Goal: Communication & Community: Answer question/provide support

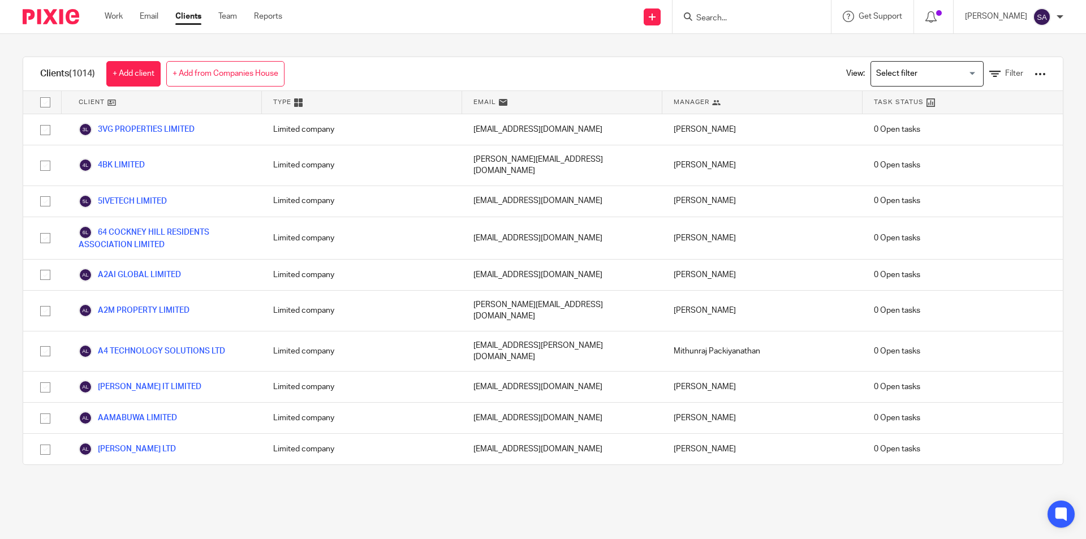
click at [725, 14] on input "Search" at bounding box center [746, 19] width 102 height 10
paste input "RDK LEGAL LIMITED"
type input "RDK LEGAL LIMITED"
click at [748, 49] on link at bounding box center [788, 49] width 191 height 26
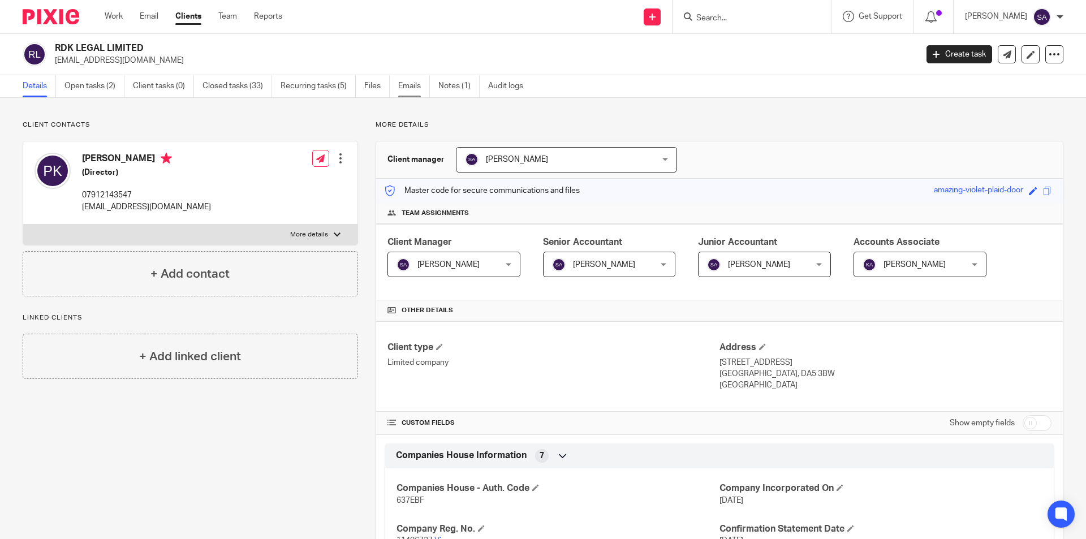
click at [414, 88] on link "Emails" at bounding box center [414, 86] width 32 height 22
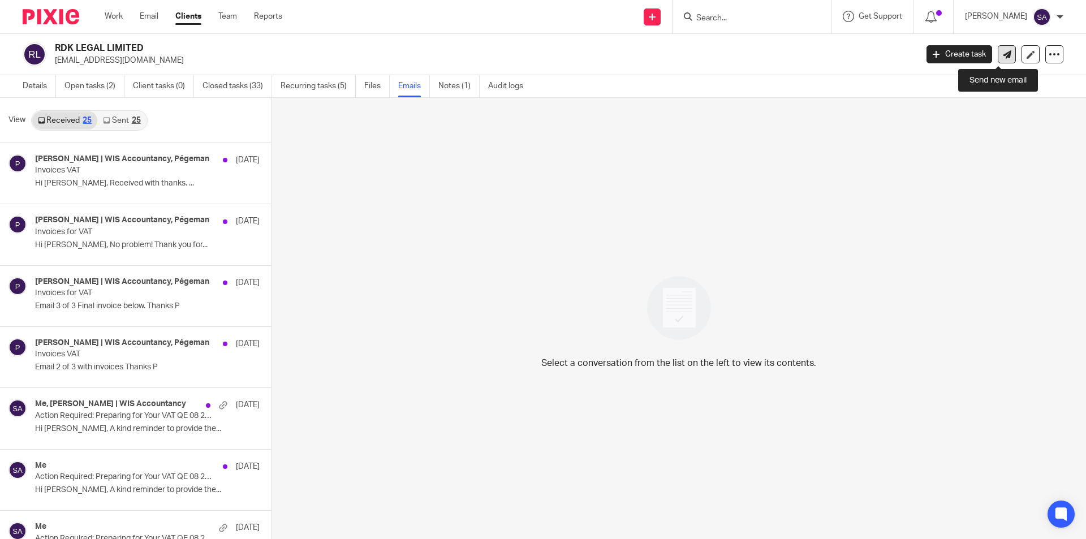
click at [1003, 56] on icon at bounding box center [1007, 54] width 8 height 8
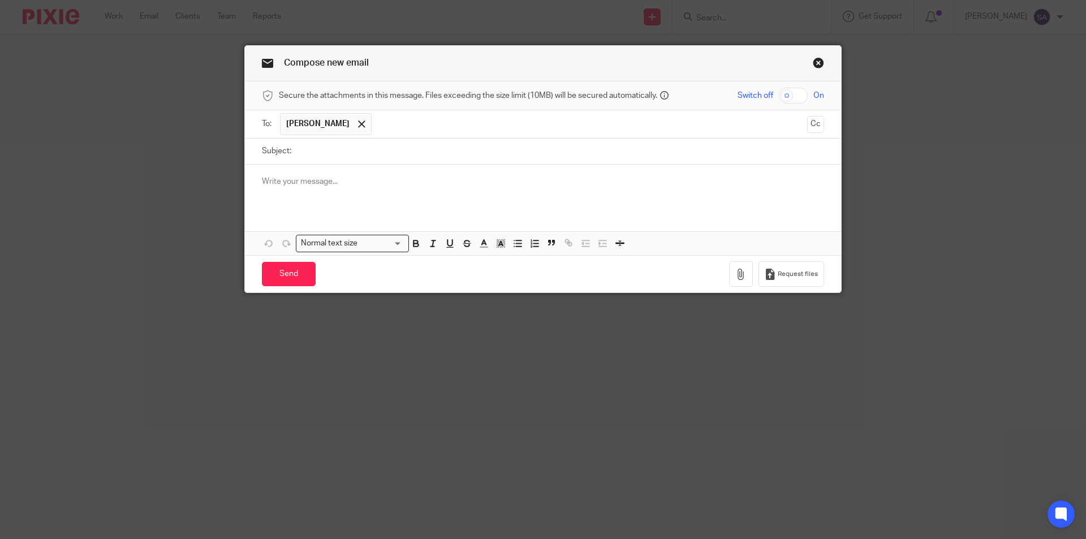
click at [348, 176] on p at bounding box center [543, 181] width 562 height 11
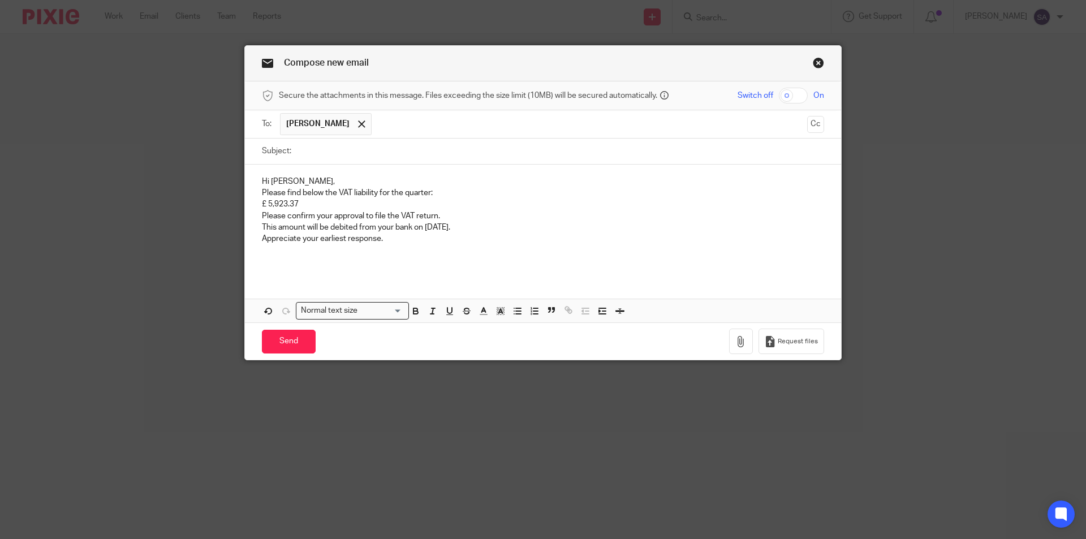
click at [397, 152] on input "Subject:" at bounding box center [560, 151] width 527 height 25
paste input "Approval for VAT QE 08 2025"
paste input "RDK LEGAL LIMITED"
type input "Approval for VAT QE 08 2025 - RDK LEGAL LIMITED"
click at [262, 192] on p "Please find below the VAT liability for the quarter:" at bounding box center [543, 192] width 562 height 11
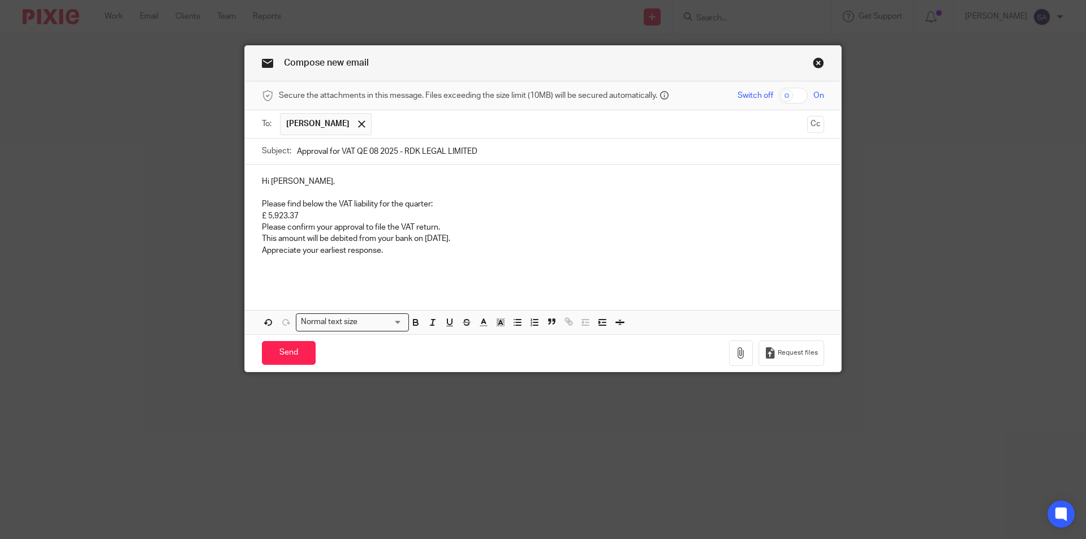
click at [262, 214] on p "£ 5,923.37" at bounding box center [543, 215] width 562 height 11
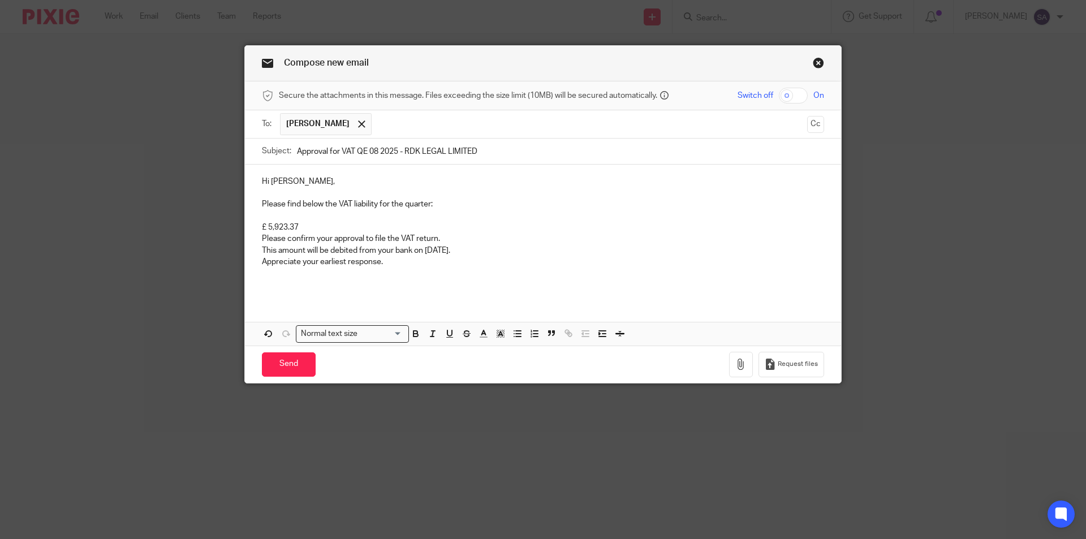
click at [262, 236] on p "Please confirm your approval to file the VAT return." at bounding box center [543, 238] width 562 height 11
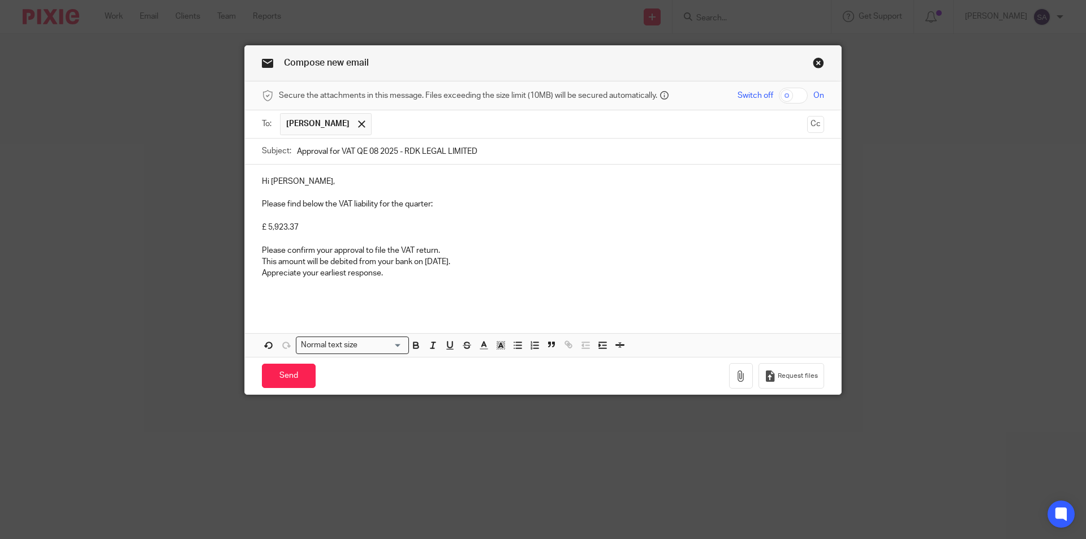
click at [262, 258] on p "This amount will be debited from your bank on [DATE]." at bounding box center [543, 261] width 562 height 11
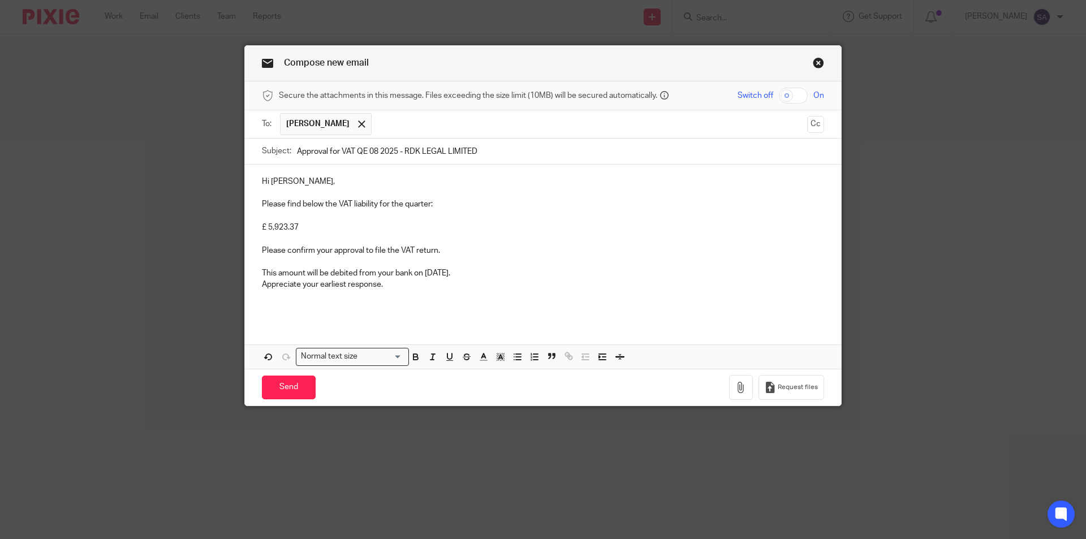
click at [262, 283] on p "Appreciate your earliest response." at bounding box center [543, 284] width 562 height 11
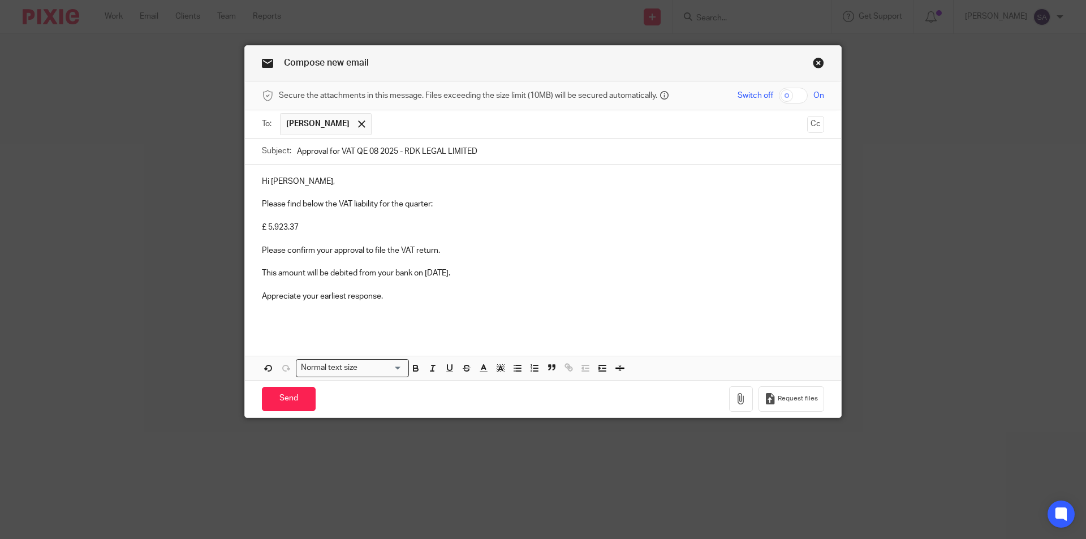
click at [353, 305] on p at bounding box center [543, 307] width 562 height 11
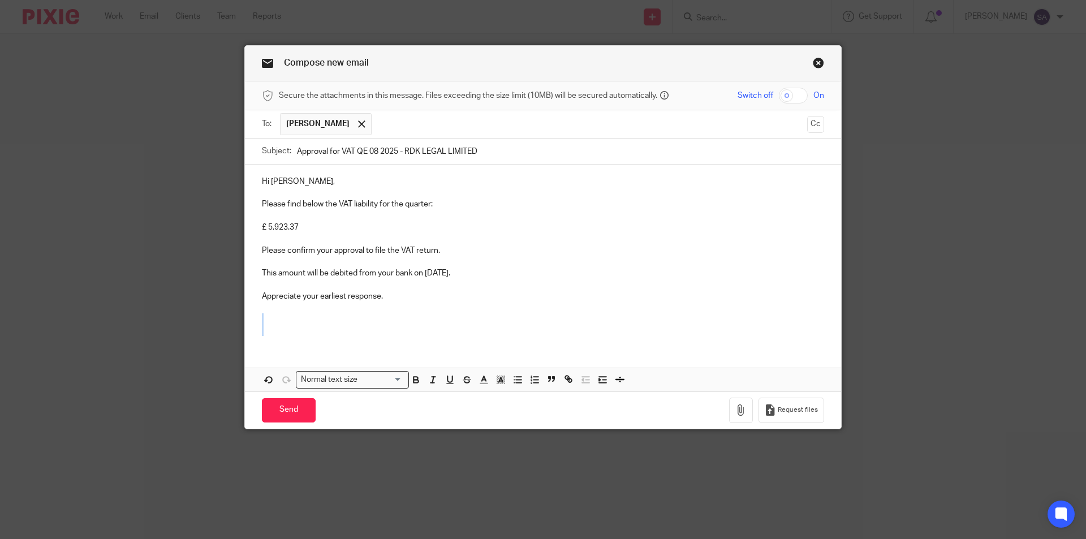
drag, startPoint x: 285, startPoint y: 333, endPoint x: 257, endPoint y: 315, distance: 33.1
click at [257, 315] on div "Hi [PERSON_NAME], Please find below the VAT liability for the quarter: £ 5,923.…" at bounding box center [543, 255] width 596 height 180
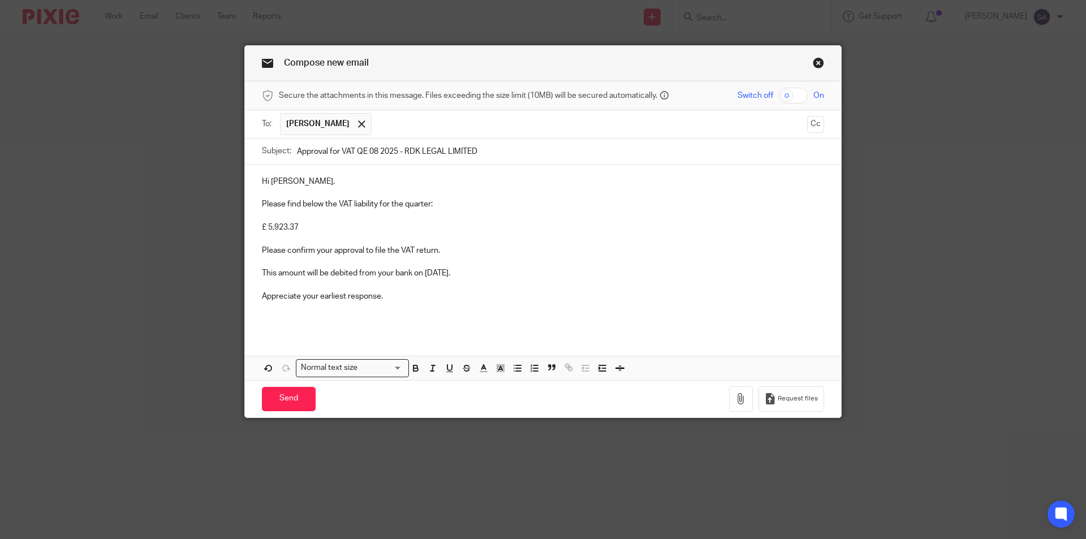
click at [277, 329] on div "Hi [PERSON_NAME], Please find below the VAT liability for the quarter: £ 5,923.…" at bounding box center [543, 249] width 596 height 169
click at [812, 126] on button "Cc" at bounding box center [815, 124] width 17 height 17
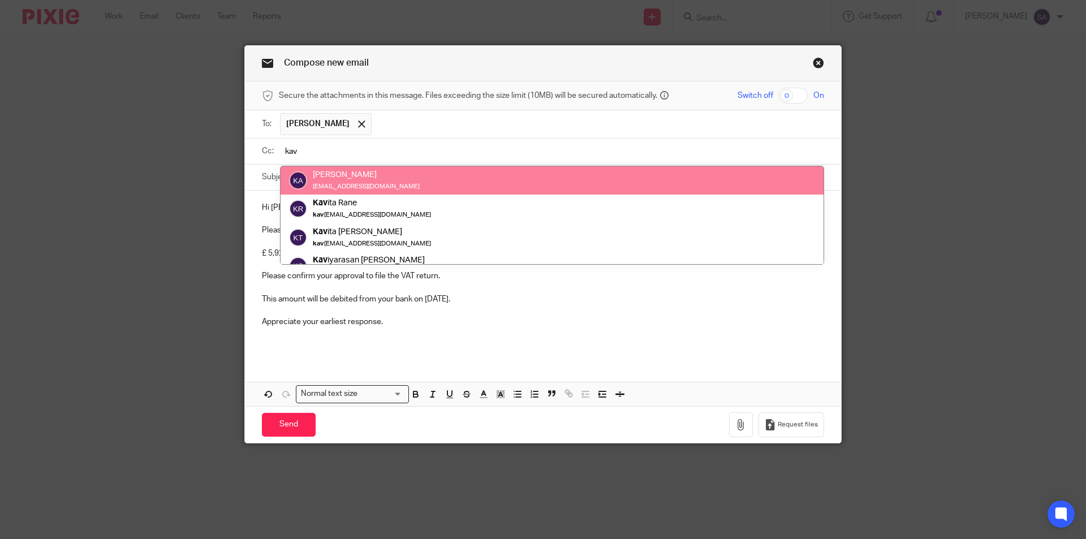
type input "kav"
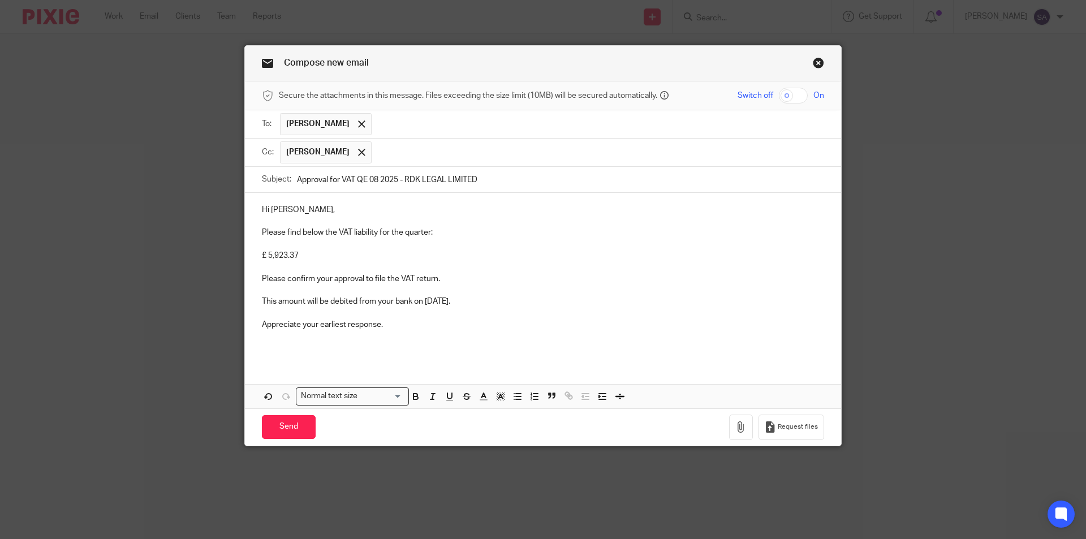
click at [477, 157] on input "text" at bounding box center [598, 152] width 442 height 22
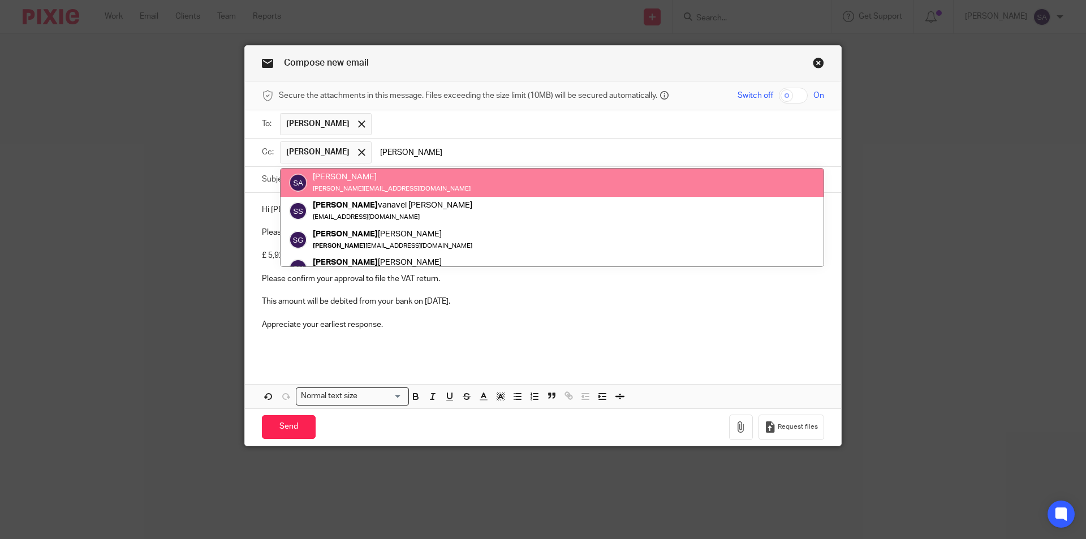
type input "[PERSON_NAME]"
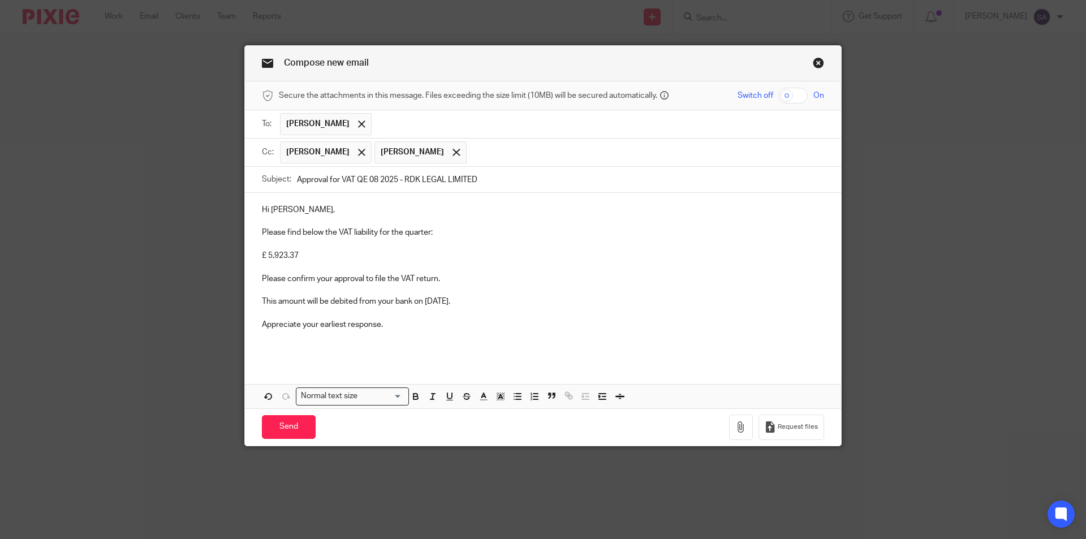
click at [489, 156] on input "text" at bounding box center [645, 152] width 347 height 22
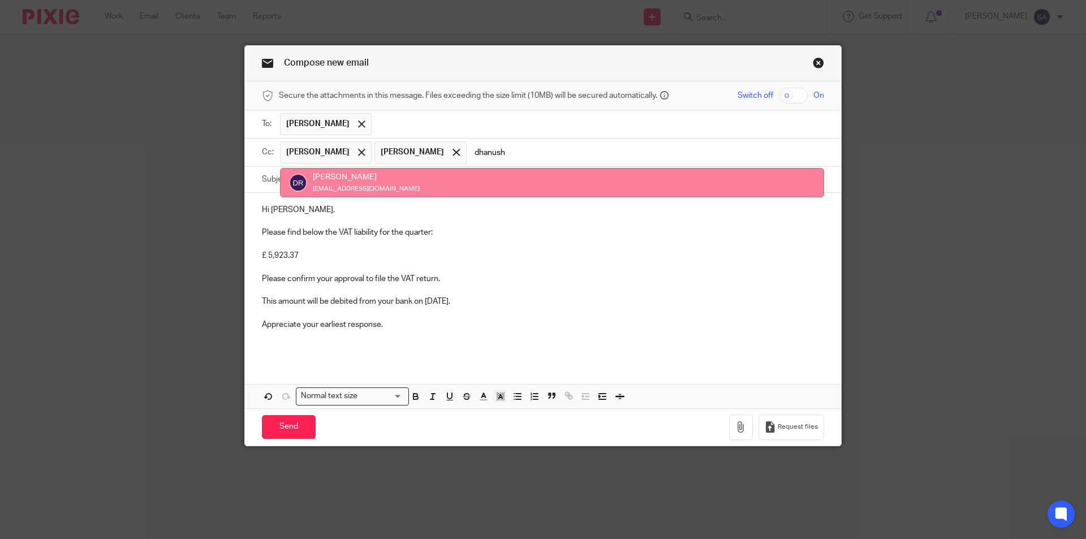
type input "dhanush"
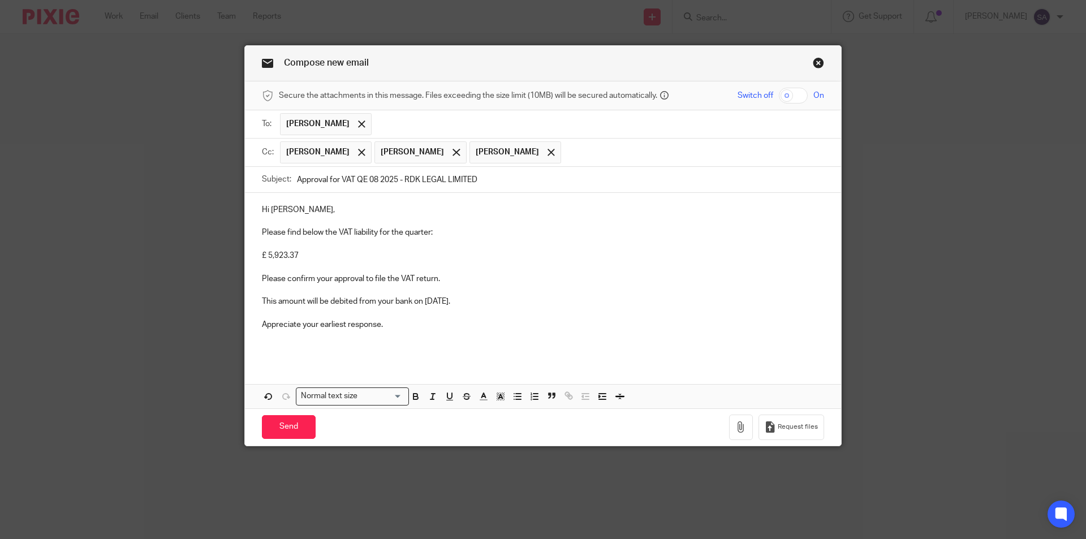
click at [283, 210] on p "Hi [PERSON_NAME]," at bounding box center [543, 209] width 562 height 11
drag, startPoint x: 257, startPoint y: 255, endPoint x: 310, endPoint y: 255, distance: 52.6
click at [310, 255] on p "£ 5,923.37" at bounding box center [543, 255] width 562 height 11
drag, startPoint x: 257, startPoint y: 255, endPoint x: 296, endPoint y: 256, distance: 38.5
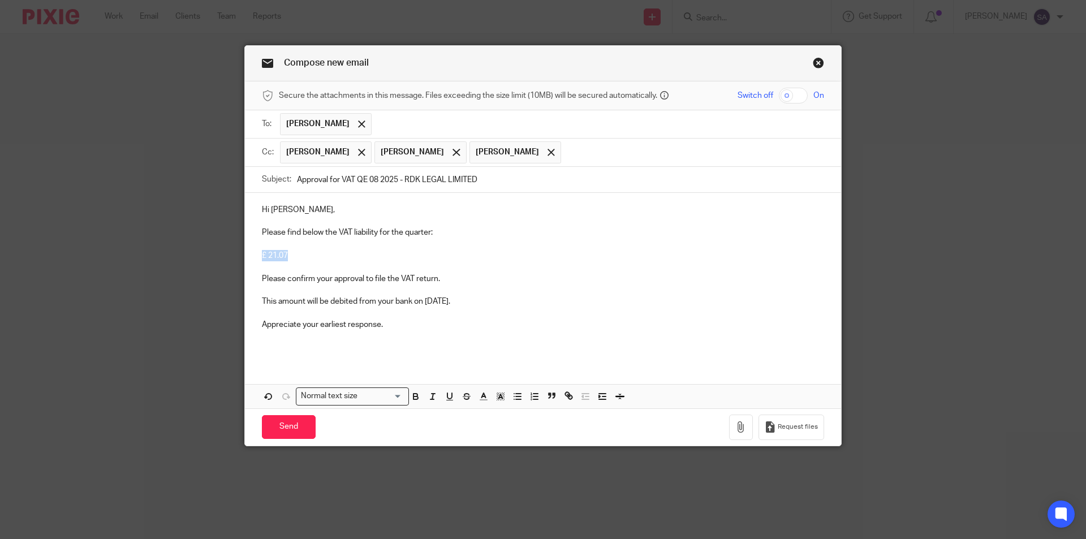
click at [296, 256] on p "£ 21.07" at bounding box center [543, 255] width 562 height 11
click at [411, 392] on icon "button" at bounding box center [416, 396] width 10 height 10
click at [429, 304] on p "This amount will be debited from your bank on [DATE]." at bounding box center [543, 301] width 562 height 11
drag, startPoint x: 422, startPoint y: 300, endPoint x: 495, endPoint y: 302, distance: 73.0
click at [495, 302] on p "This amount will be debited from your bank on [DATE]." at bounding box center [543, 301] width 562 height 11
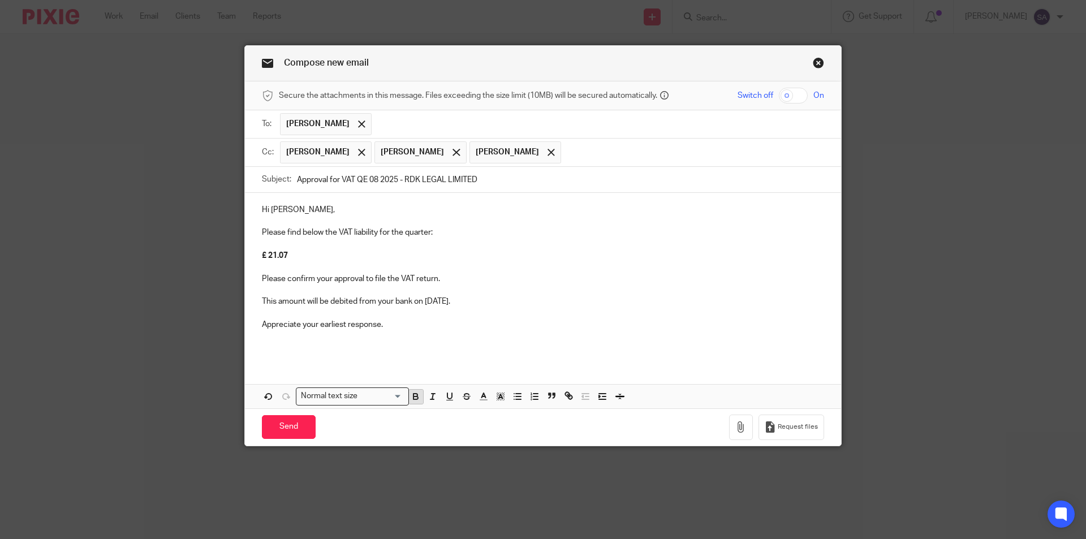
click at [414, 395] on icon "button" at bounding box center [416, 395] width 4 height 3
click at [406, 328] on p "Appreciate your earliest response." at bounding box center [543, 324] width 562 height 11
click at [338, 346] on p at bounding box center [543, 347] width 562 height 11
click at [735, 430] on icon "button" at bounding box center [740, 426] width 11 height 11
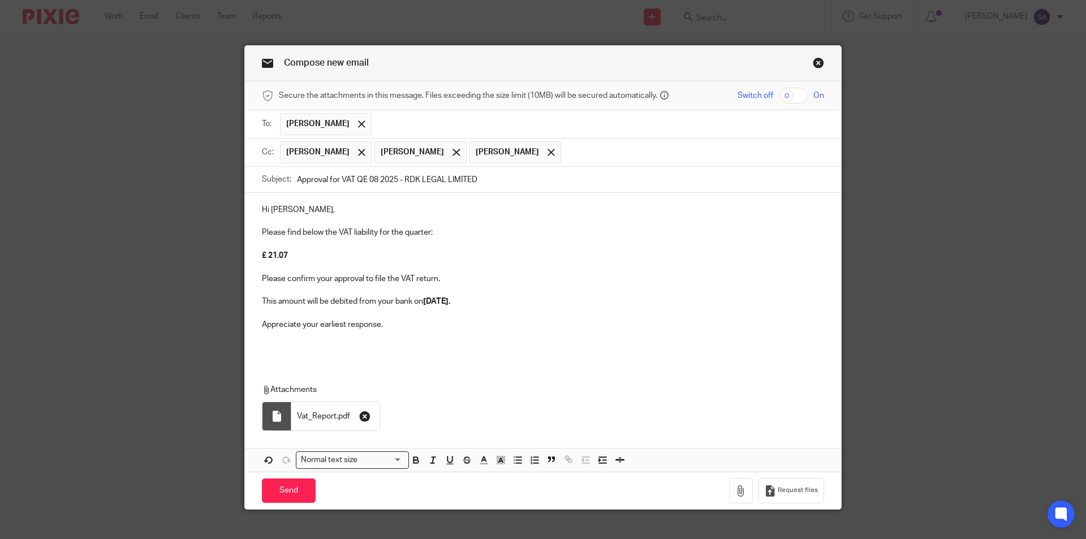
click at [361, 417] on icon "button" at bounding box center [364, 416] width 11 height 11
